Goal: Information Seeking & Learning: Check status

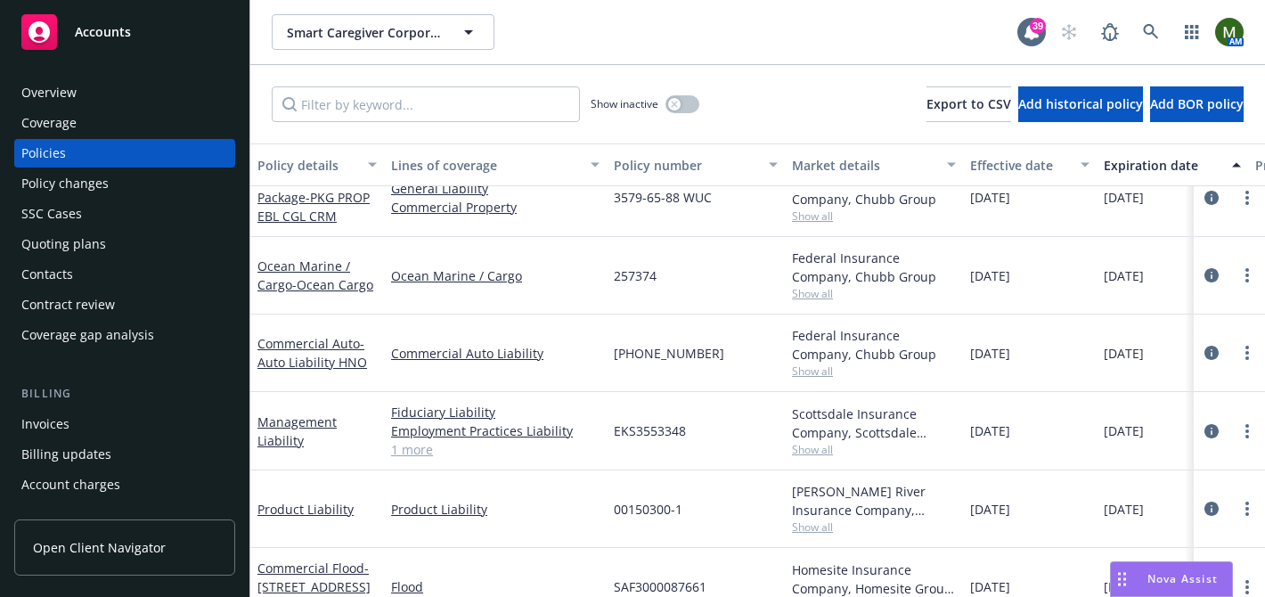
scroll to position [234, 0]
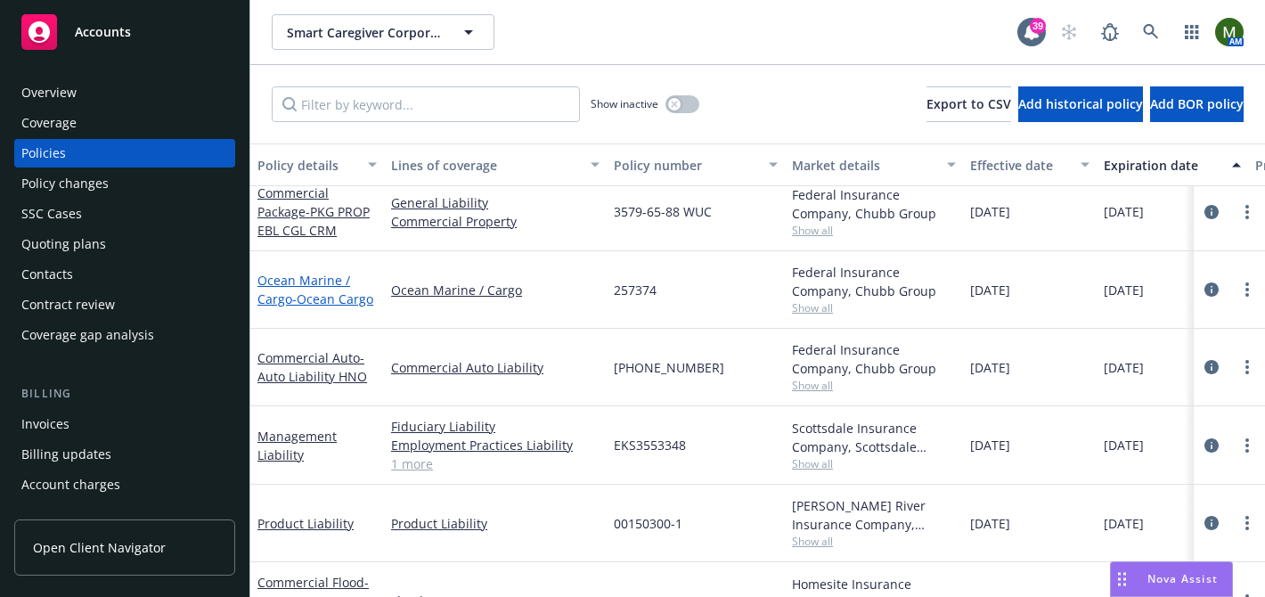
click at [346, 305] on span "- Ocean Cargo" at bounding box center [332, 299] width 81 height 17
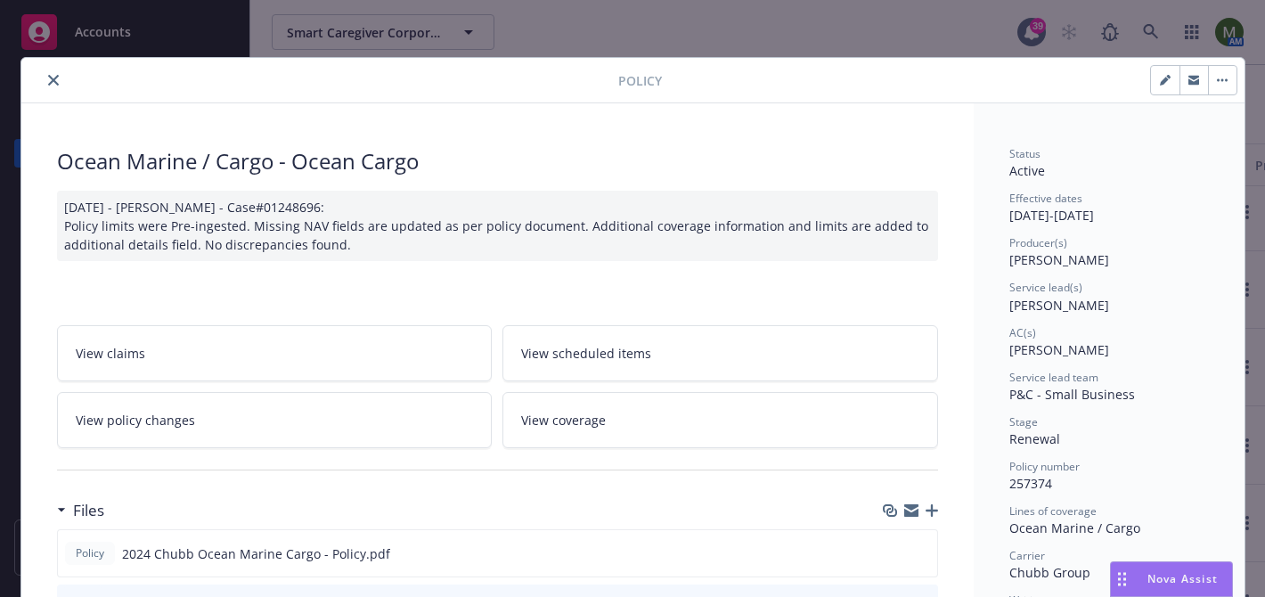
scroll to position [294, 0]
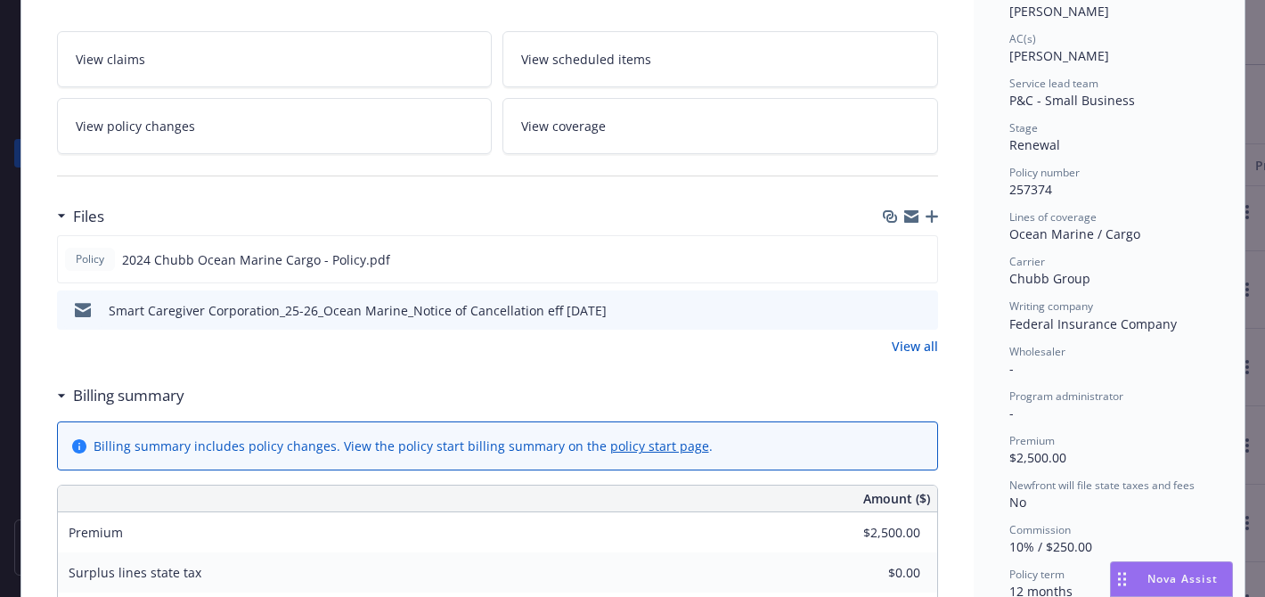
click at [925, 306] on icon "preview file" at bounding box center [921, 309] width 16 height 12
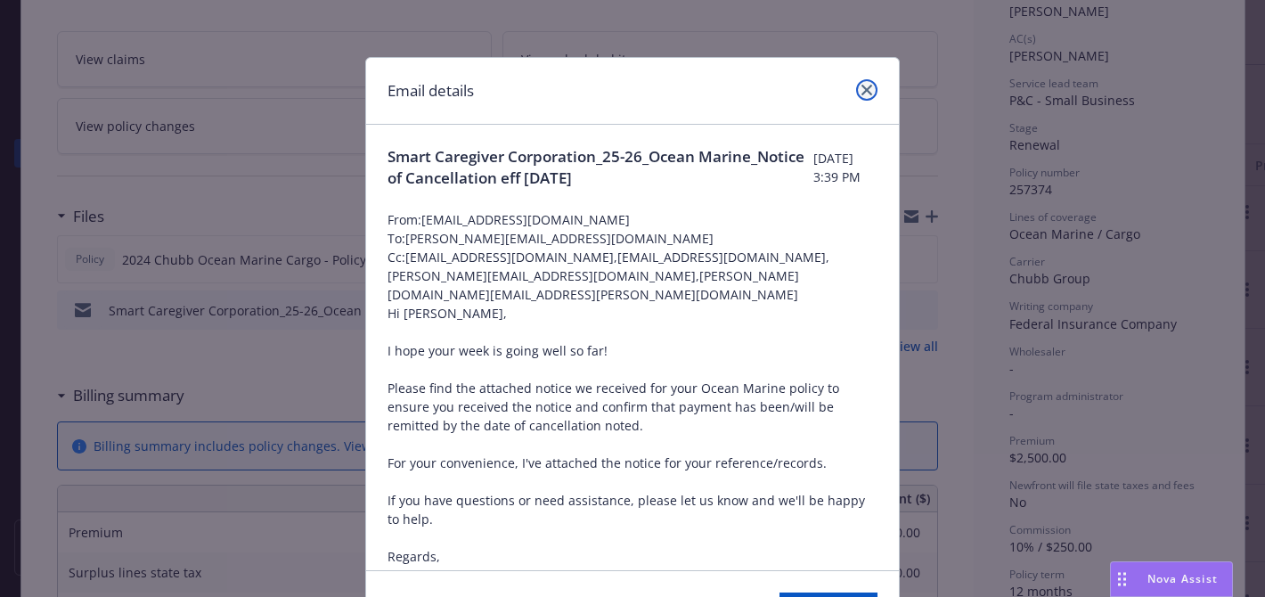
click at [872, 95] on link "close" at bounding box center [866, 89] width 21 height 21
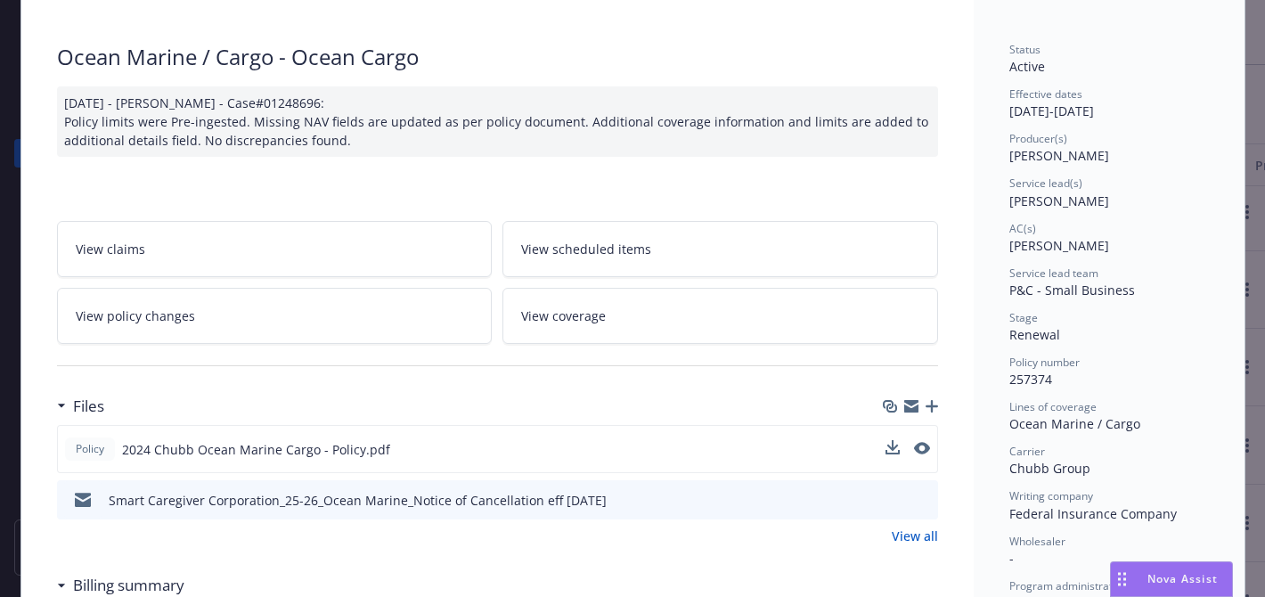
scroll to position [0, 0]
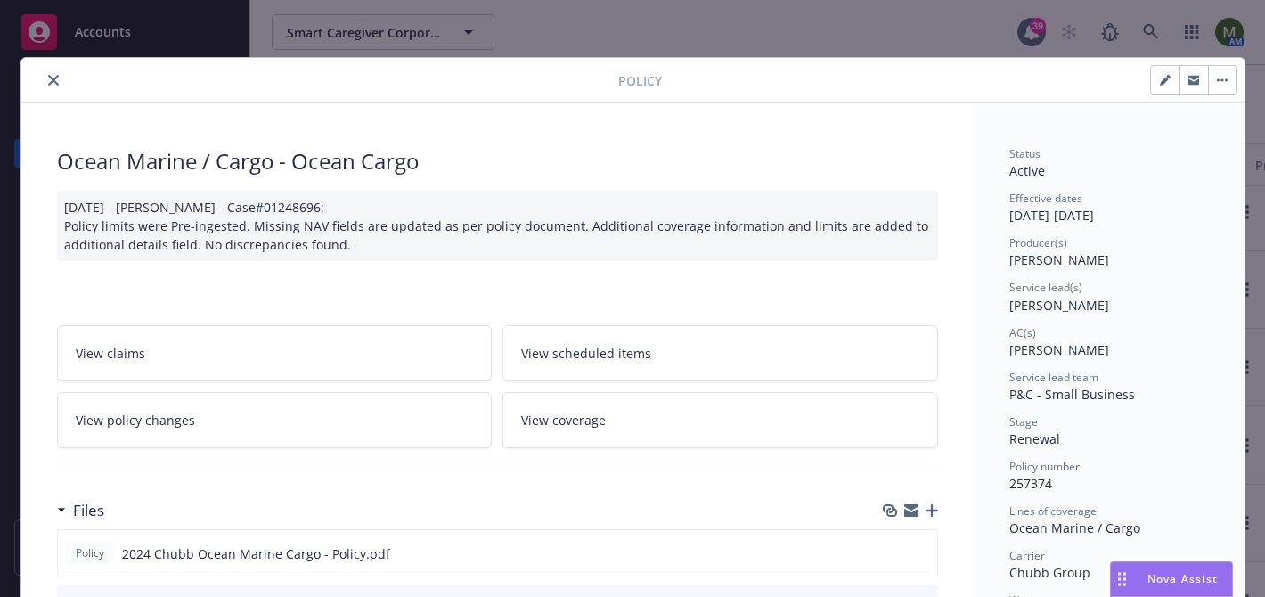
click at [59, 87] on button "close" at bounding box center [53, 80] width 21 height 21
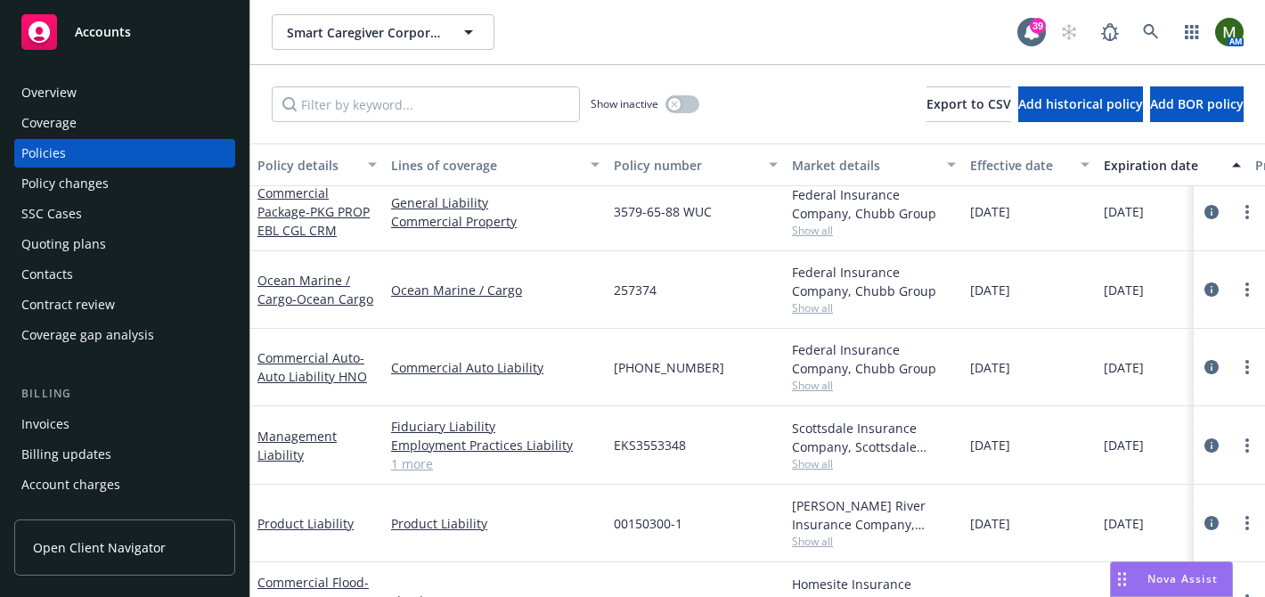
click at [76, 430] on div "Invoices" at bounding box center [124, 424] width 207 height 29
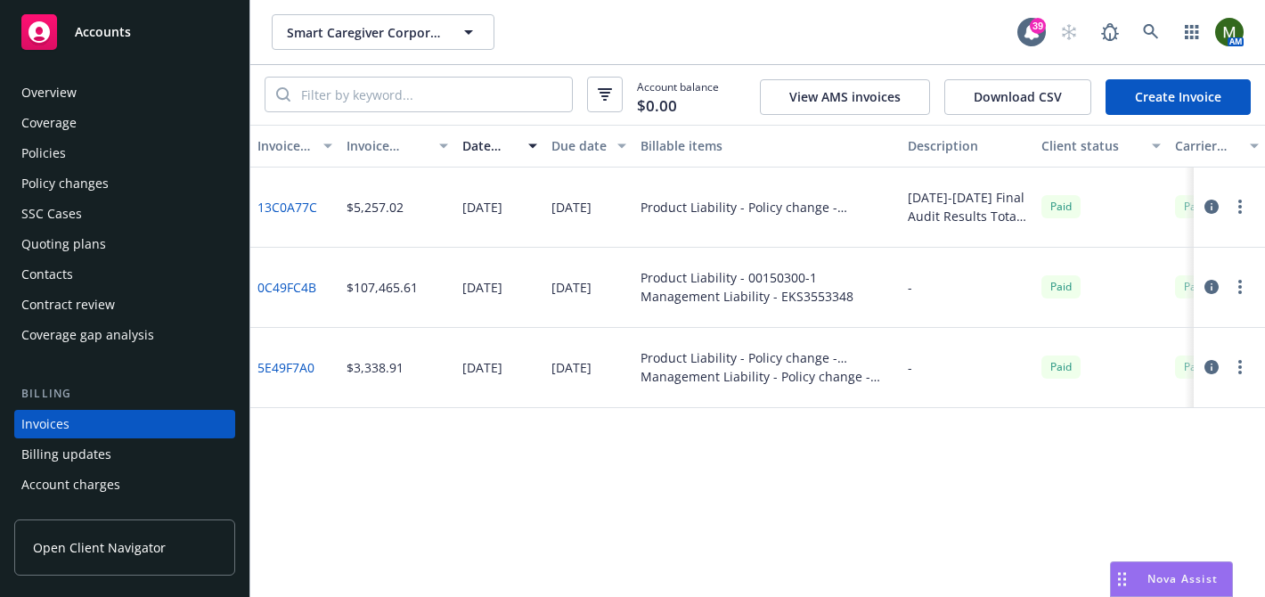
click at [125, 158] on div "Policies" at bounding box center [124, 153] width 207 height 29
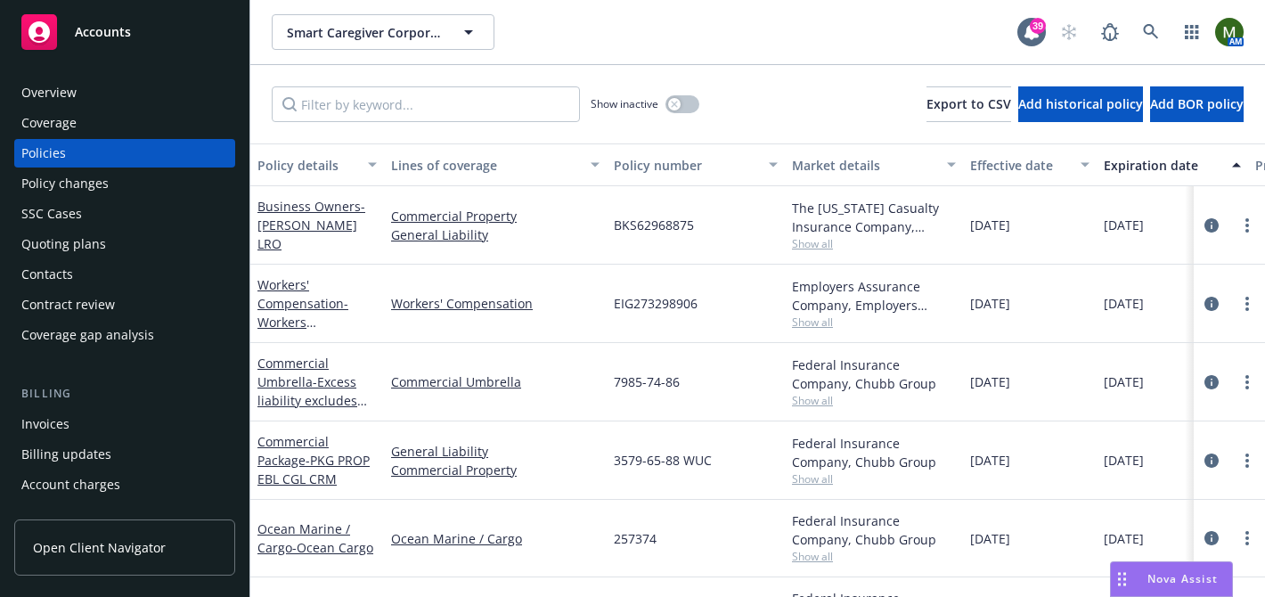
scroll to position [48, 0]
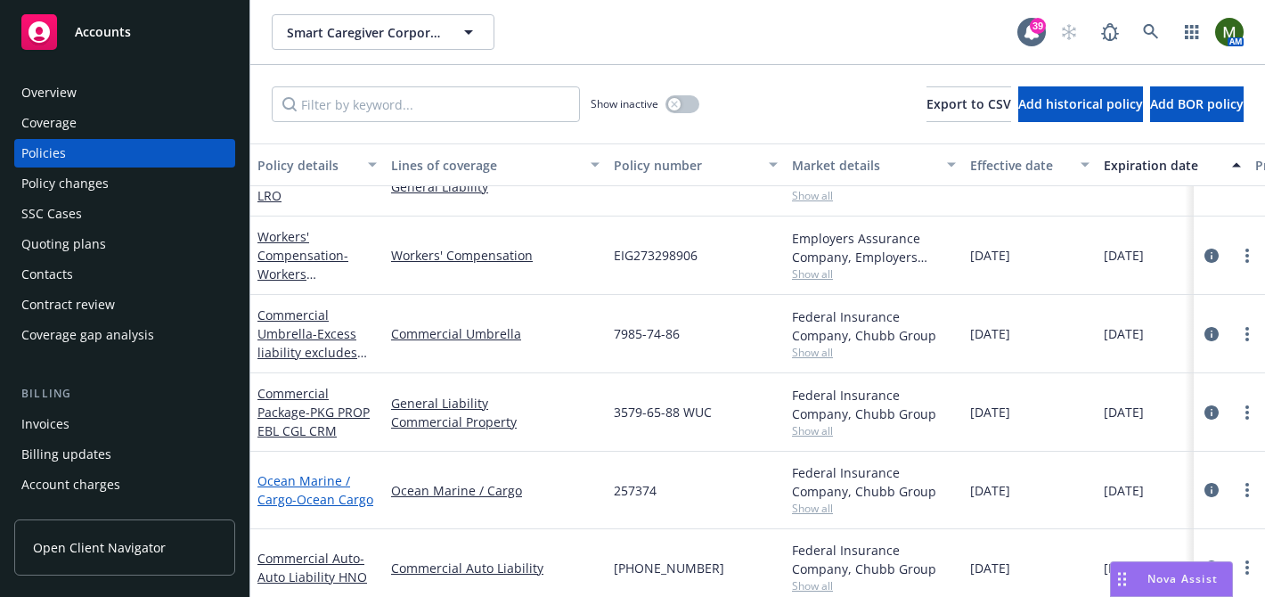
click at [314, 483] on link "Ocean Marine / Cargo - Ocean Cargo" at bounding box center [316, 490] width 116 height 36
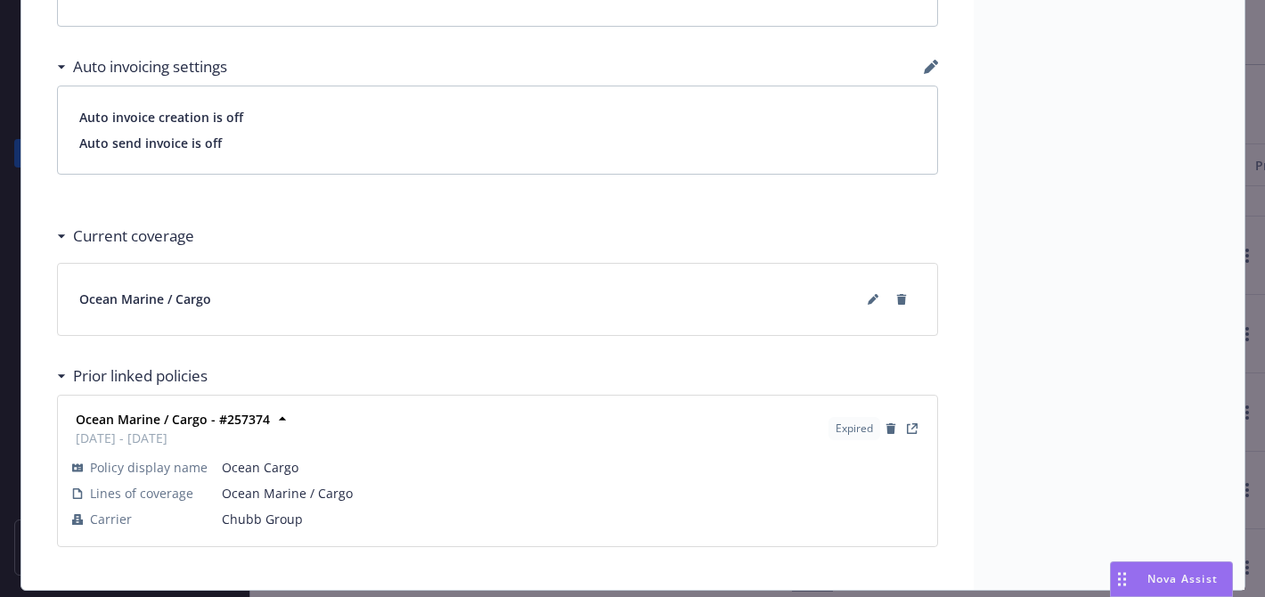
scroll to position [1309, 0]
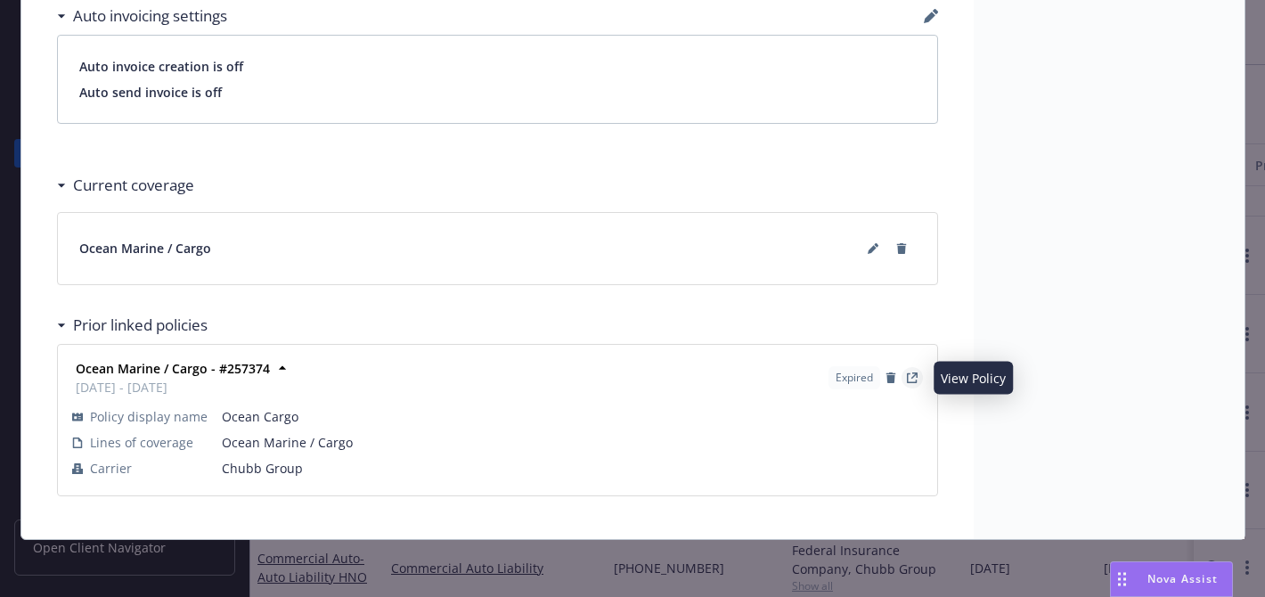
click at [916, 383] on link "View Policy" at bounding box center [912, 377] width 21 height 21
